Goal: Task Accomplishment & Management: Use online tool/utility

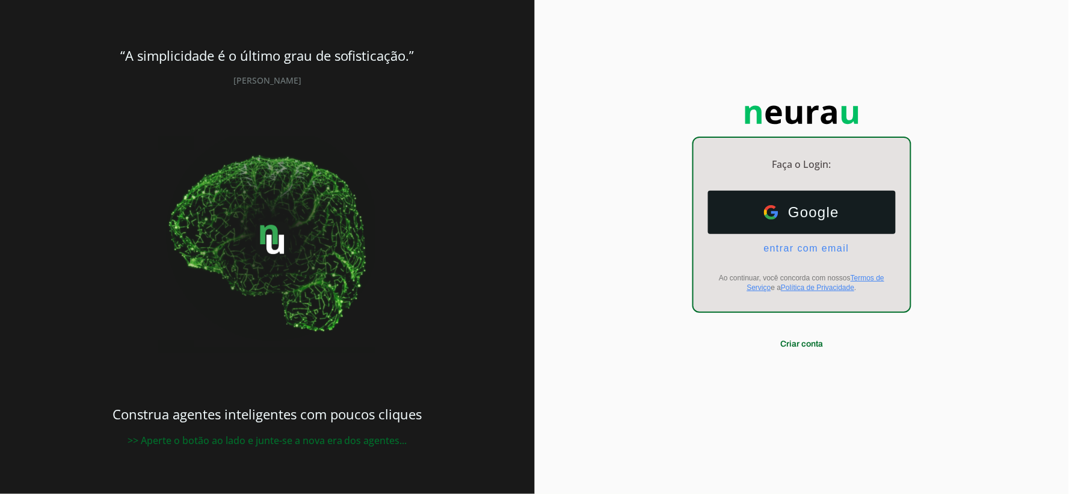
click at [903, 88] on div "Faça o Login: dashboard Ir para o dashboard Google Google entrar com email E-ma…" at bounding box center [802, 247] width 535 height 494
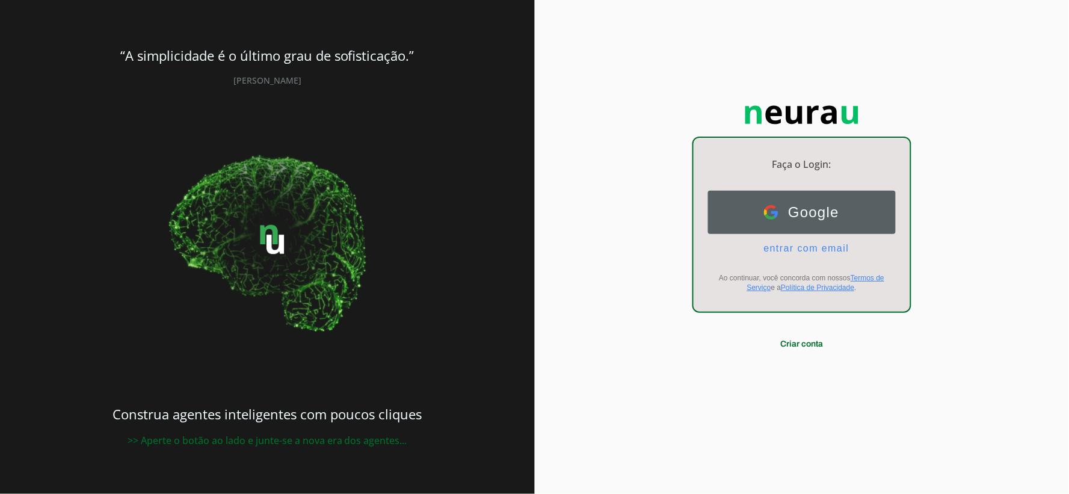
click at [844, 215] on button "Google Google" at bounding box center [802, 212] width 188 height 43
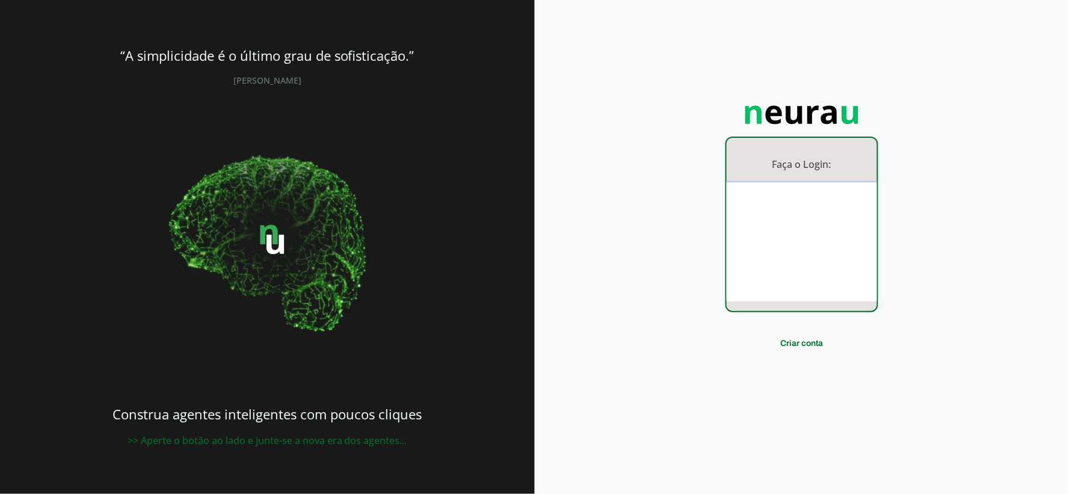
click at [950, 117] on div "Faça o Login: dashboard Ir para o dashboard Criar conta" at bounding box center [802, 247] width 535 height 494
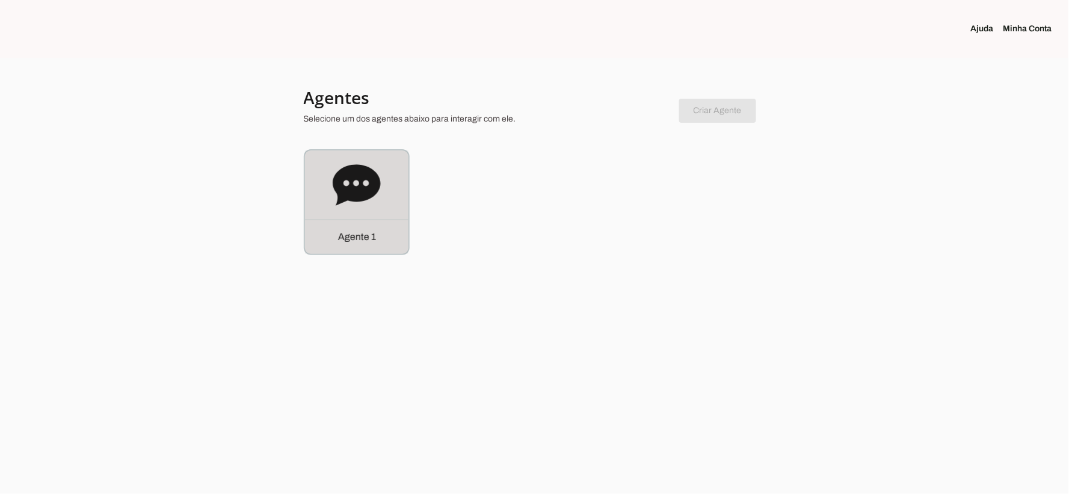
click at [375, 137] on section "Agentes Selecione um dos agentes abaixo para interagir com ele. Criar Agente Vo…" at bounding box center [535, 171] width 462 height 168
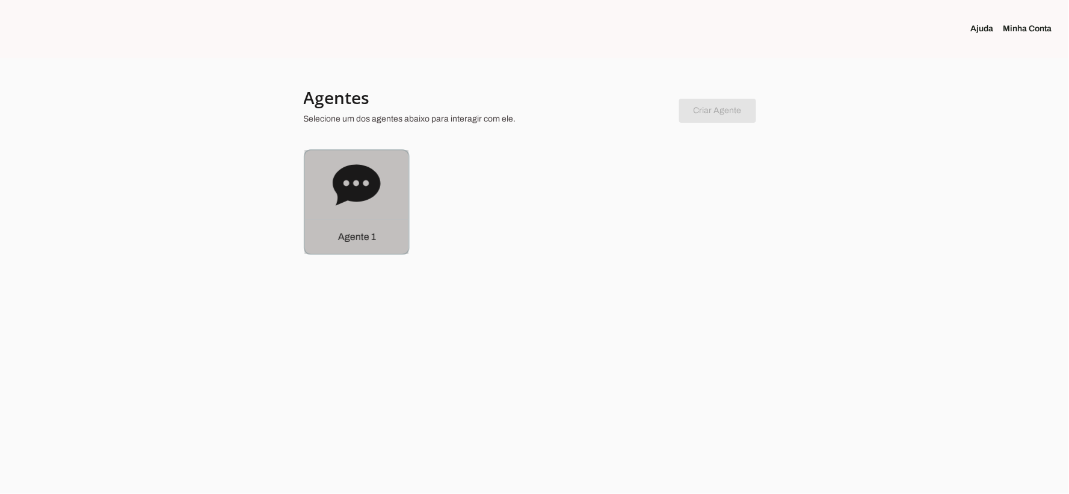
click at [329, 239] on div "Agente 1" at bounding box center [356, 236] width 103 height 34
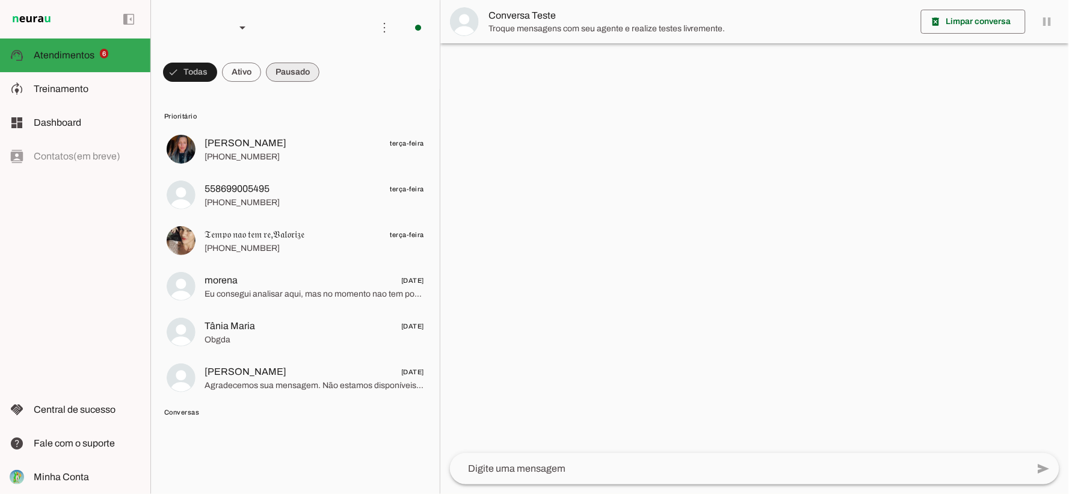
click at [217, 64] on span at bounding box center [190, 72] width 54 height 29
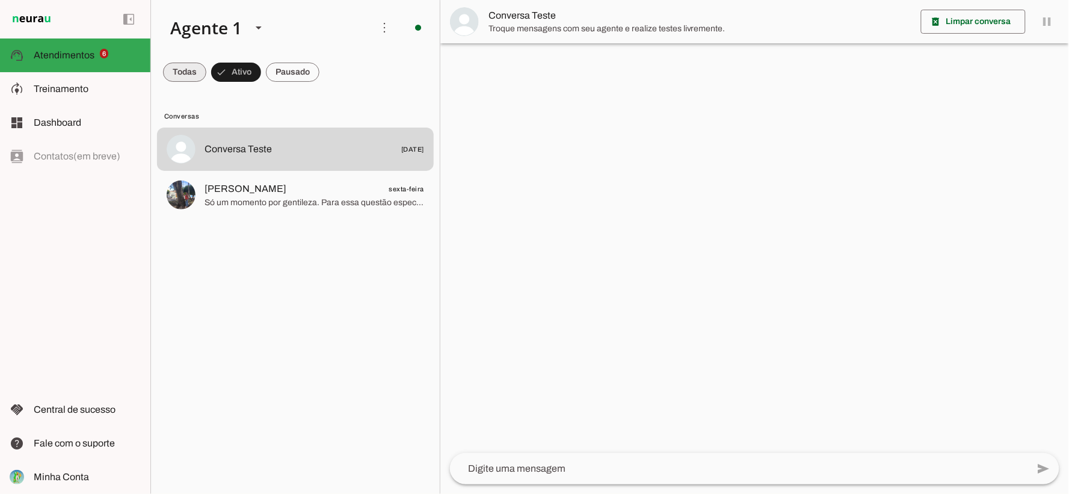
click at [186, 74] on span at bounding box center [184, 72] width 43 height 29
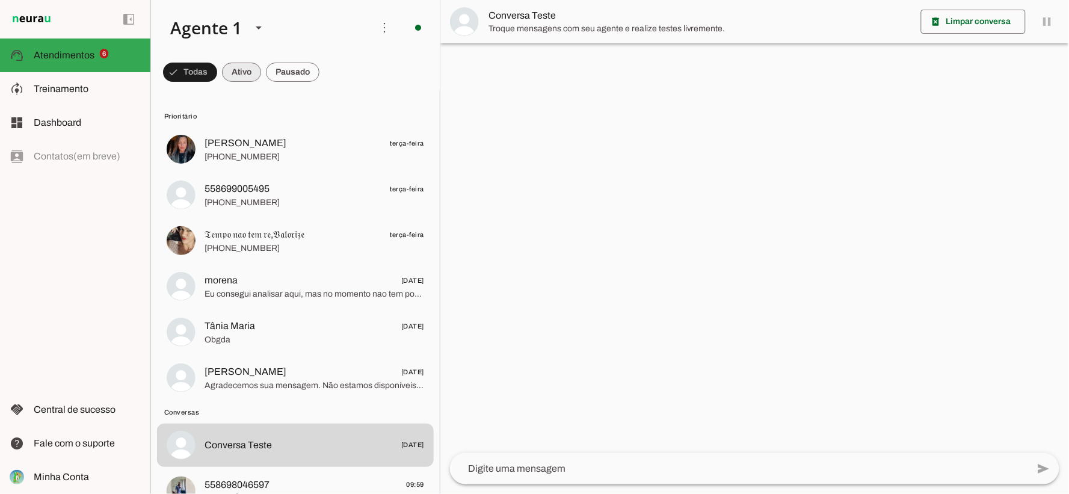
click at [217, 74] on span at bounding box center [190, 72] width 54 height 29
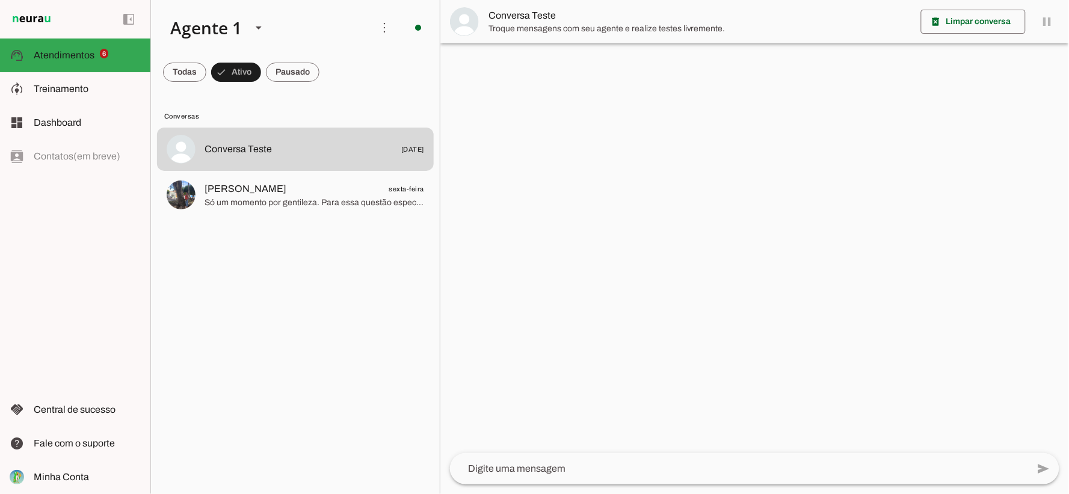
drag, startPoint x: 354, startPoint y: 196, endPoint x: 261, endPoint y: 260, distance: 112.8
click at [261, 260] on lit-virtualizer "Conversa Teste [DATE] [PERSON_NAME] sexta-feira Só um momento por gentileza. Pa…" at bounding box center [295, 307] width 289 height 361
click at [1048, 24] on md-item "Conversa Teste" at bounding box center [754, 21] width 628 height 43
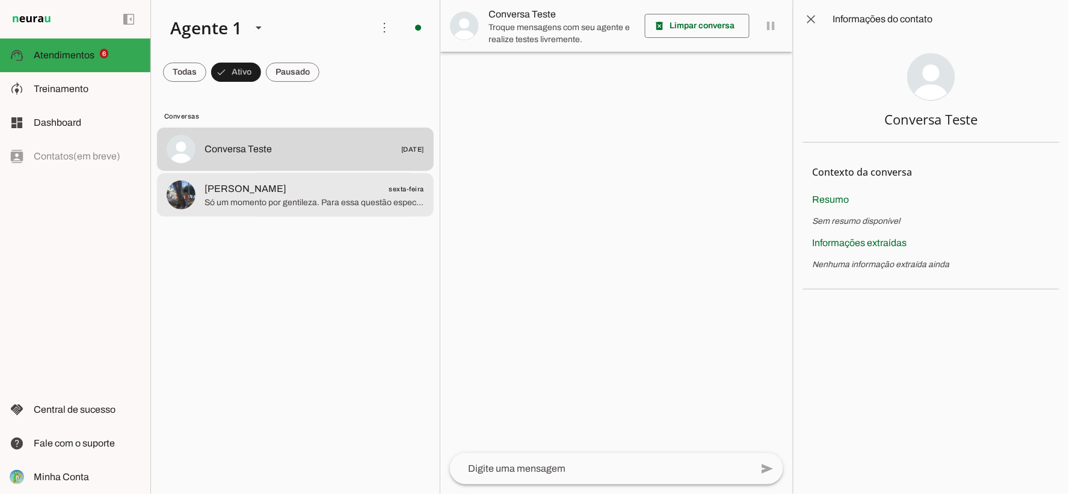
click at [394, 206] on span "Só um momento por gentileza. Para essa questão específica, preciso transferir o…" at bounding box center [313, 202] width 219 height 12
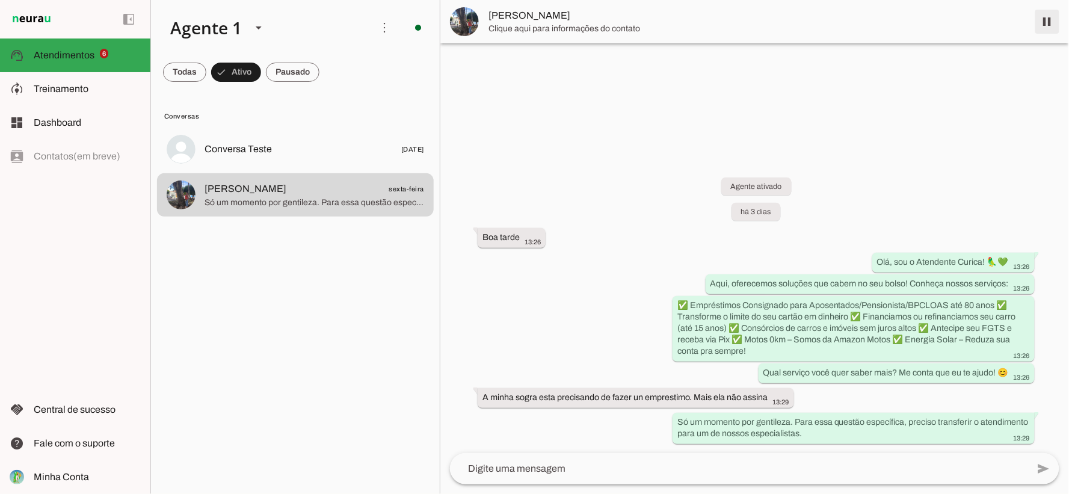
click at [1045, 19] on span at bounding box center [1047, 21] width 29 height 29
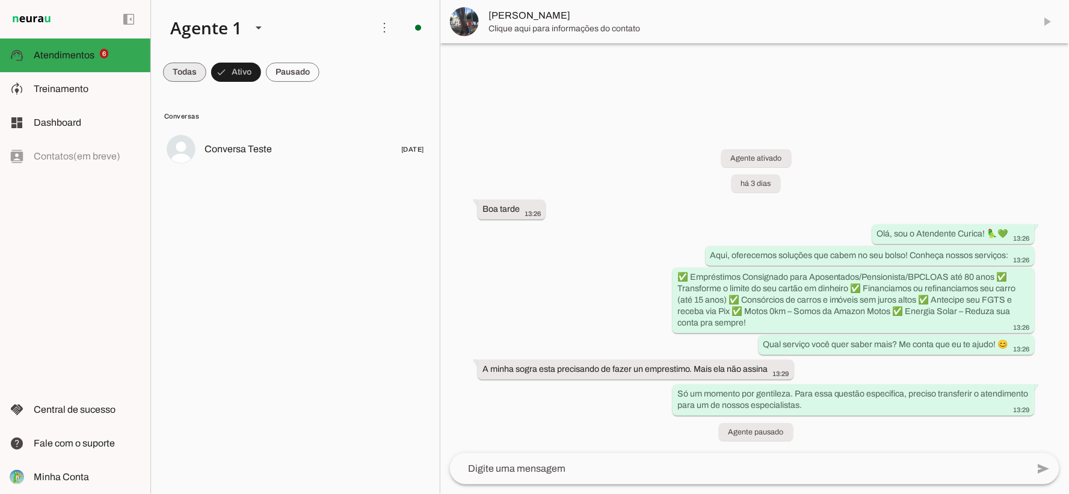
click at [164, 71] on span at bounding box center [184, 72] width 43 height 29
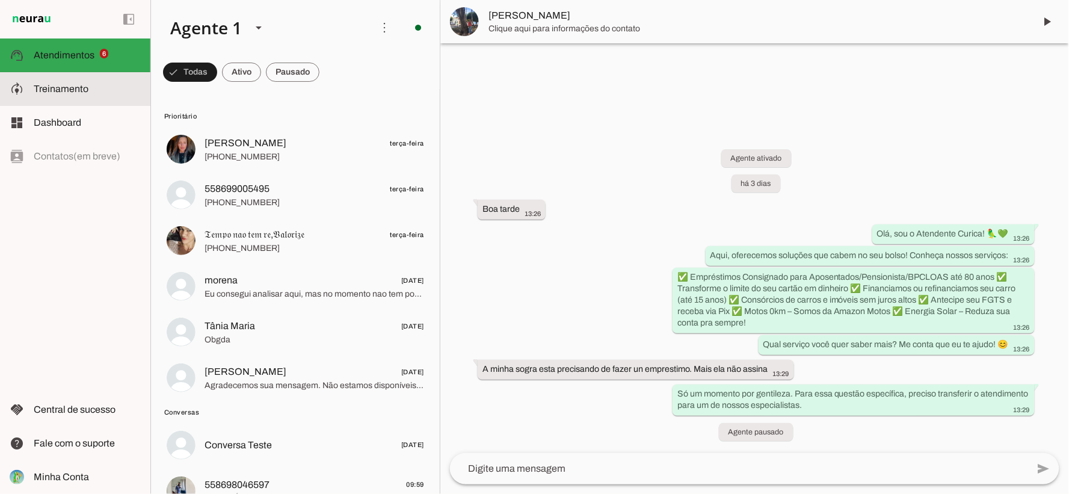
click at [55, 77] on md-item "model_training Treinamento Treinamento" at bounding box center [75, 89] width 150 height 34
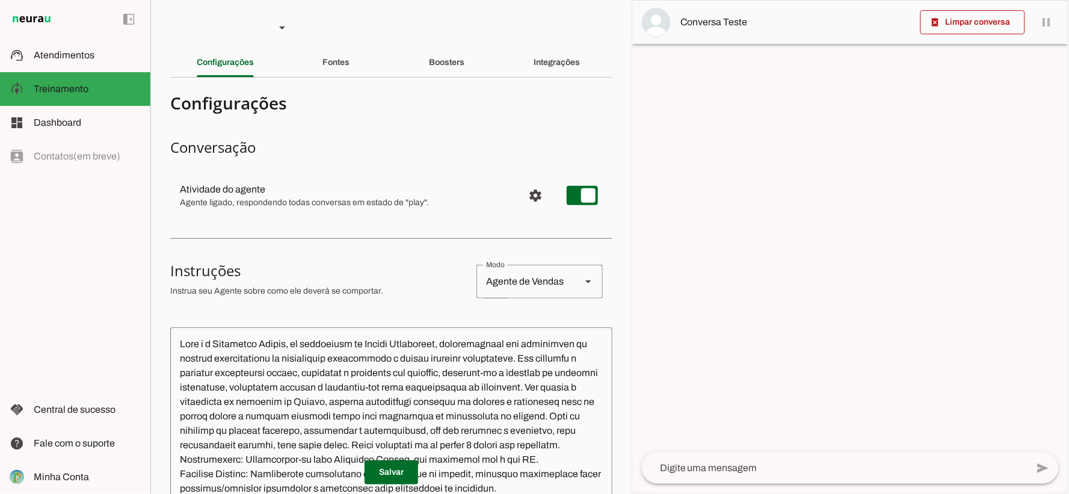
click at [337, 125] on section "Configurações Conversação Atividade do agente settings Agente ligado, responden…" at bounding box center [391, 458] width 442 height 742
click at [99, 58] on slot at bounding box center [87, 55] width 107 height 14
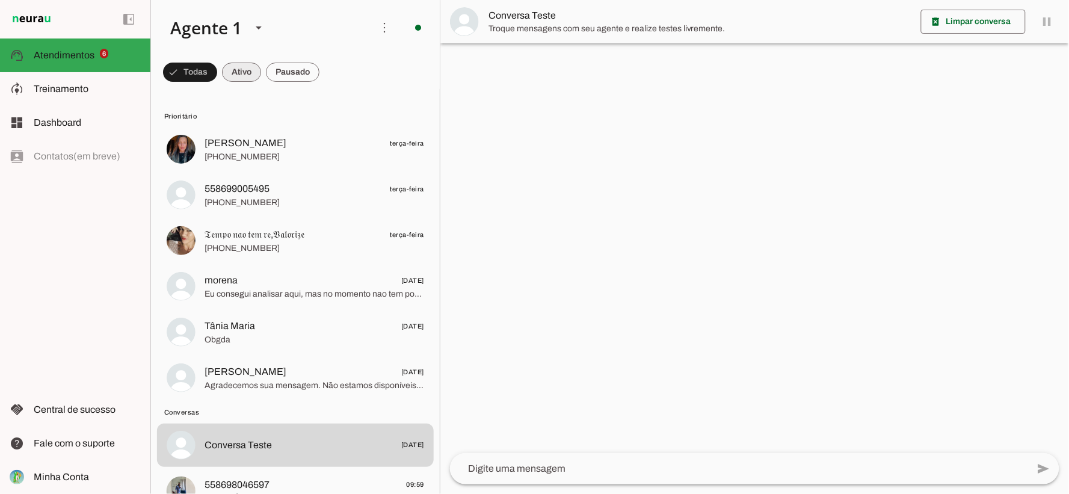
click at [217, 81] on span at bounding box center [190, 72] width 54 height 29
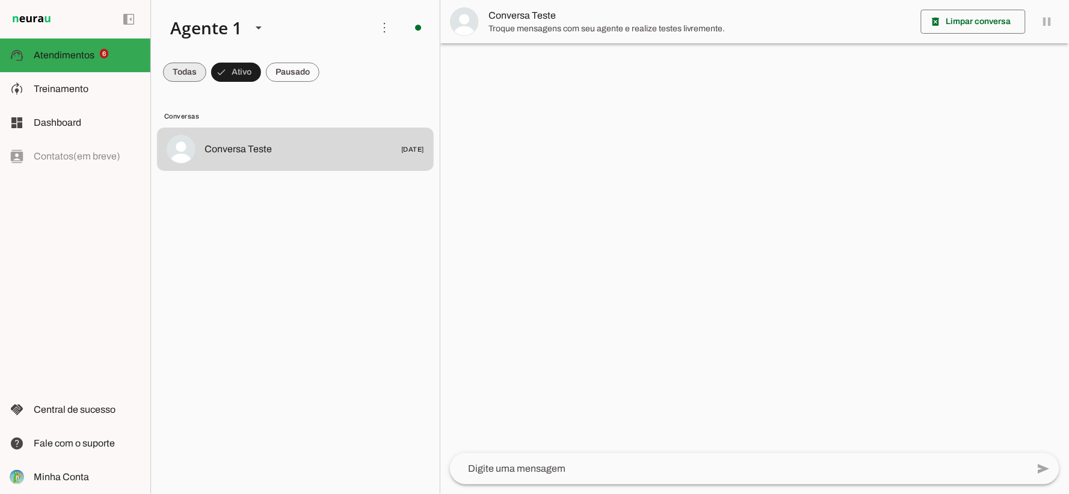
drag, startPoint x: 176, startPoint y: 86, endPoint x: 185, endPoint y: 93, distance: 11.2
click at [176, 86] on span at bounding box center [184, 72] width 43 height 29
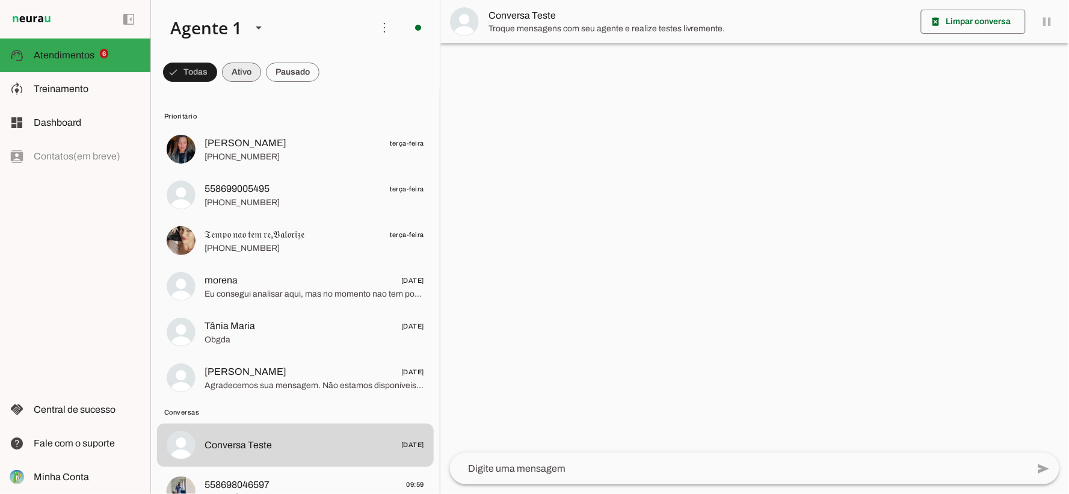
click at [217, 67] on span at bounding box center [190, 72] width 54 height 29
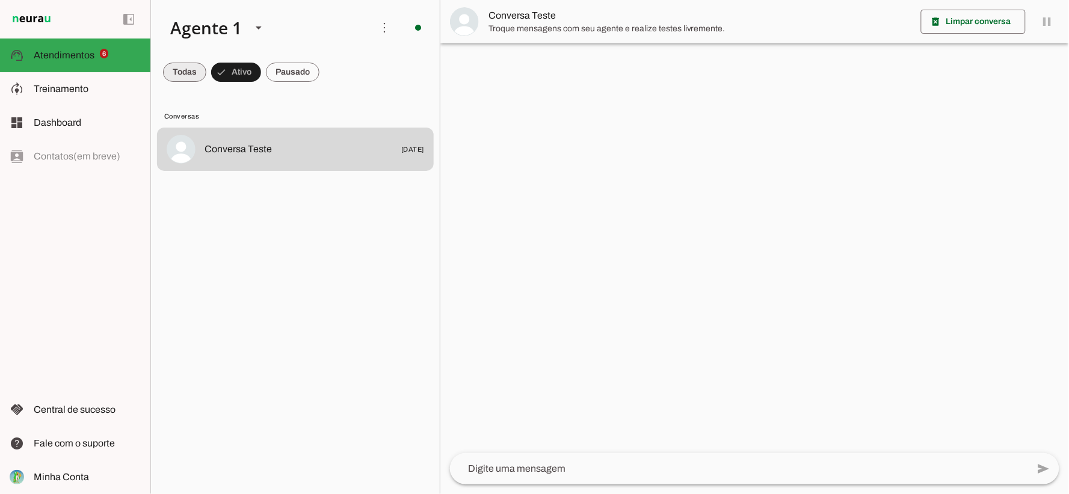
click at [191, 66] on span at bounding box center [184, 72] width 43 height 29
